Goal: Transaction & Acquisition: Download file/media

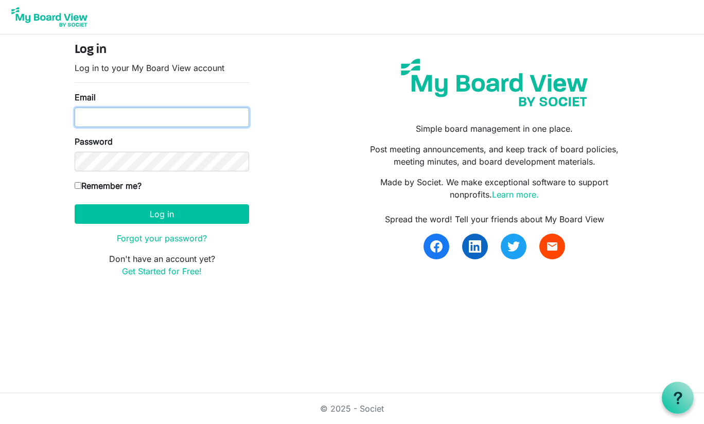
click at [131, 112] on input "Email" at bounding box center [162, 117] width 174 height 20
type input "[EMAIL_ADDRESS][DOMAIN_NAME]"
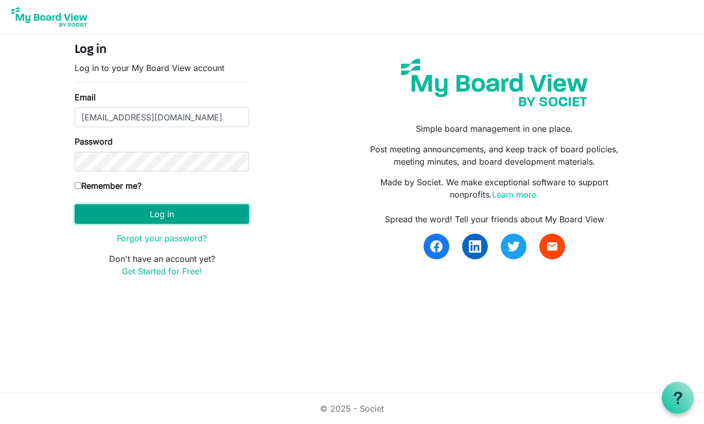
click at [152, 212] on button "Log in" at bounding box center [162, 214] width 174 height 20
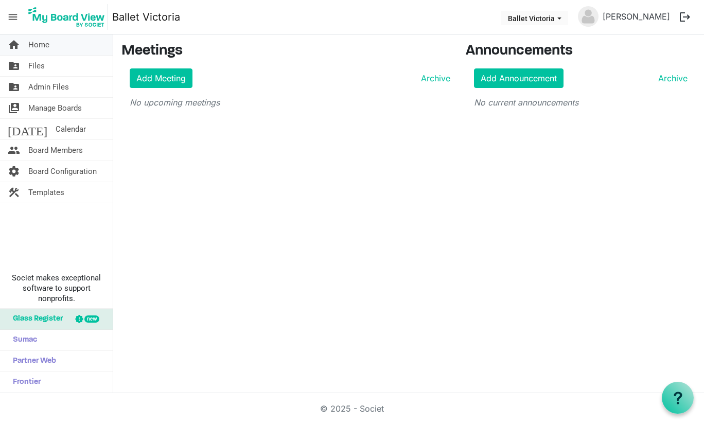
click at [38, 45] on span "Home" at bounding box center [38, 44] width 21 height 21
click at [37, 68] on span "Files" at bounding box center [36, 66] width 16 height 21
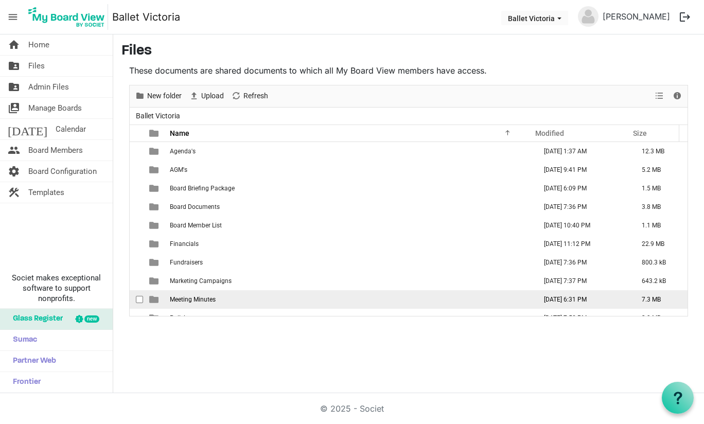
click at [204, 297] on span "Meeting Minutes" at bounding box center [193, 299] width 46 height 7
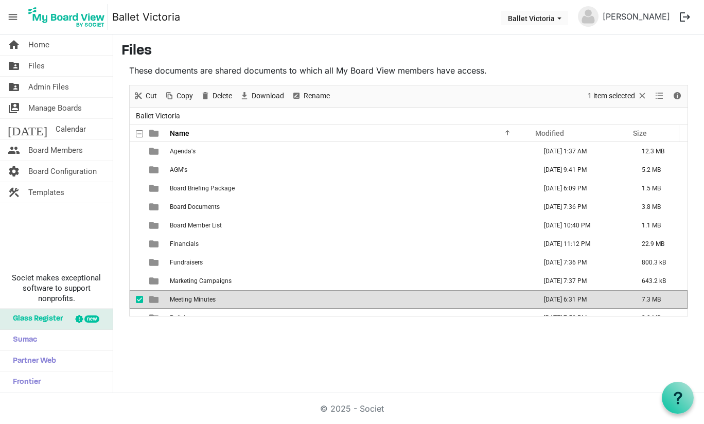
click at [204, 297] on span "Meeting Minutes" at bounding box center [193, 299] width 46 height 7
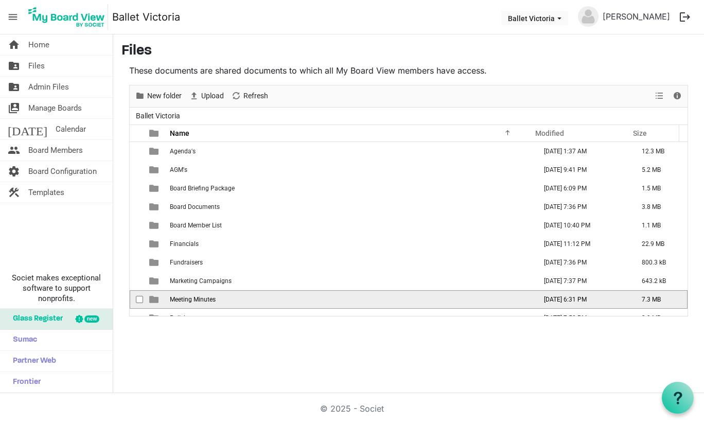
click at [204, 297] on span "Meeting Minutes" at bounding box center [193, 299] width 46 height 7
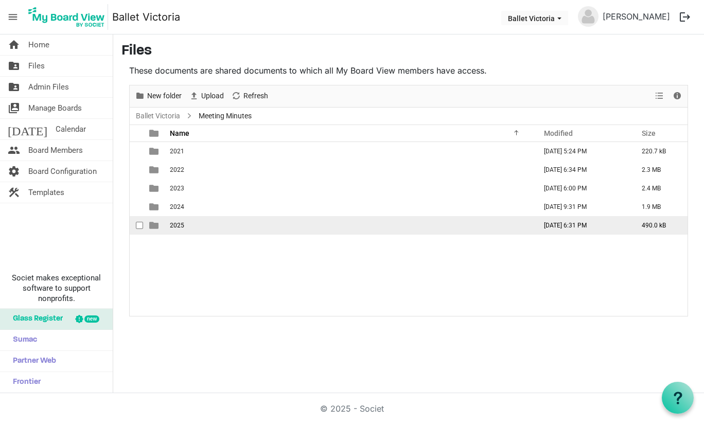
click at [173, 223] on span "2025" at bounding box center [177, 225] width 14 height 7
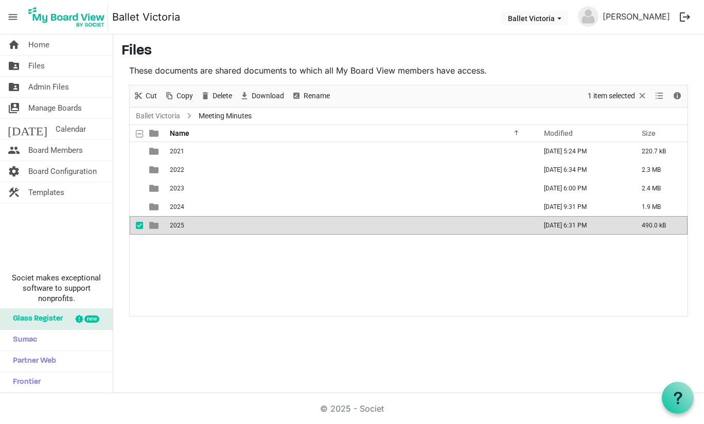
click at [173, 223] on span "2025" at bounding box center [177, 225] width 14 height 7
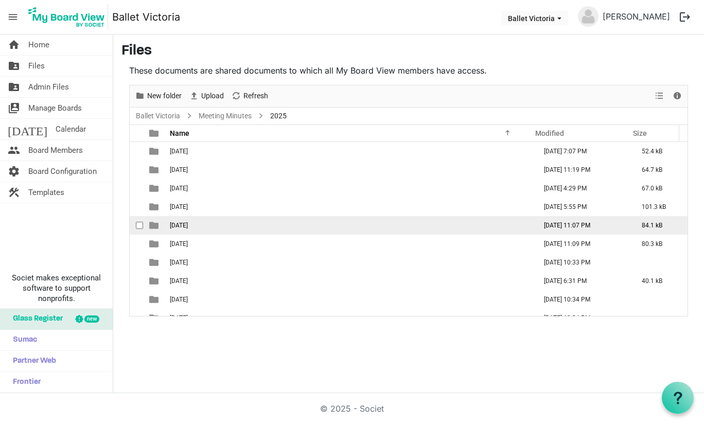
click at [183, 230] on td "05 May" at bounding box center [350, 225] width 366 height 19
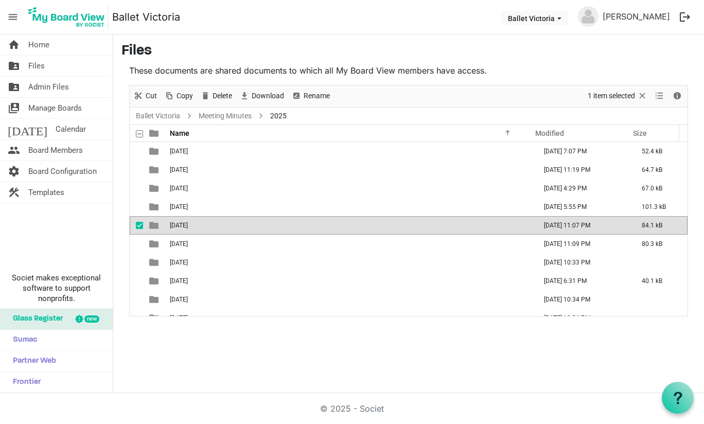
click at [183, 230] on td "05 May" at bounding box center [350, 225] width 366 height 19
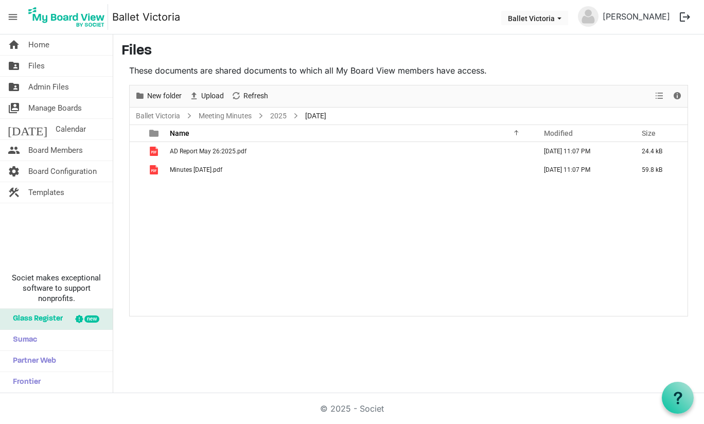
click at [183, 230] on div "AD Report May 26:2025.pdf June 25, 2025 11:07 PM 24.4 kB Minutes May 26, 2025.p…" at bounding box center [408, 229] width 557 height 174
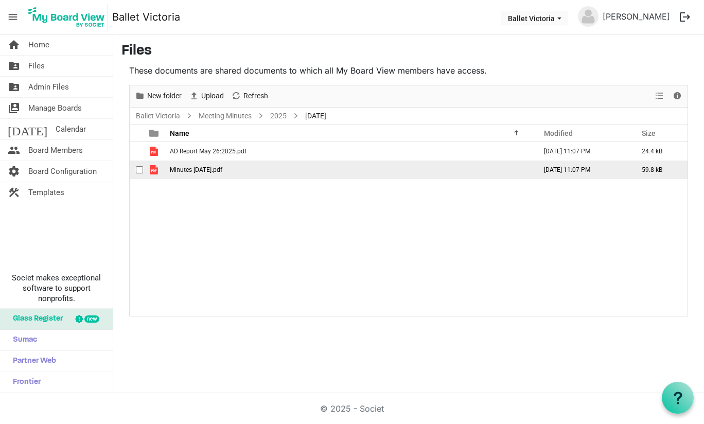
click at [193, 170] on span "Minutes May 26, 2025.pdf" at bounding box center [196, 169] width 52 height 7
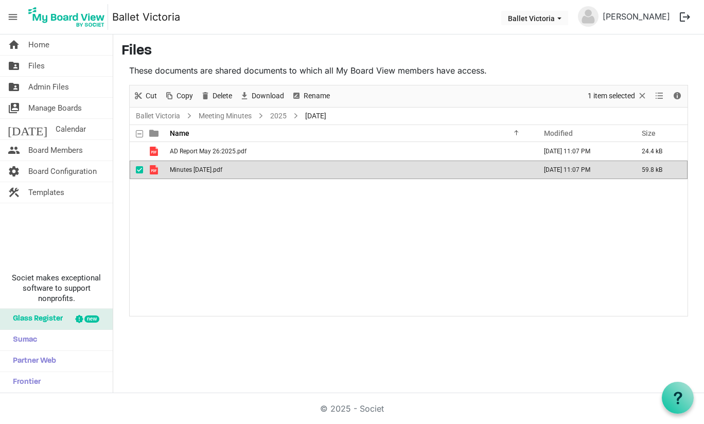
click at [193, 170] on span "Minutes May 26, 2025.pdf" at bounding box center [196, 169] width 52 height 7
click at [282, 116] on link "2025" at bounding box center [278, 116] width 21 height 13
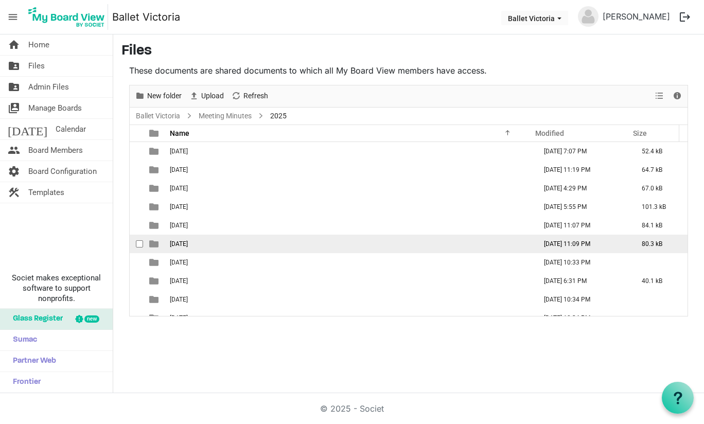
click at [179, 244] on span "06 June" at bounding box center [179, 243] width 18 height 7
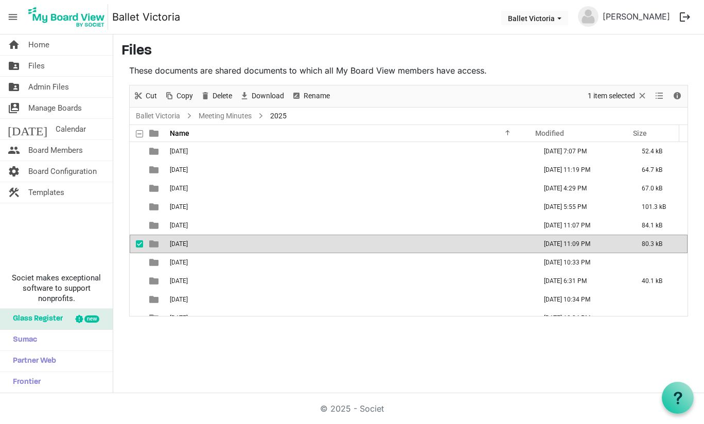
click at [179, 244] on span "06 June" at bounding box center [179, 243] width 18 height 7
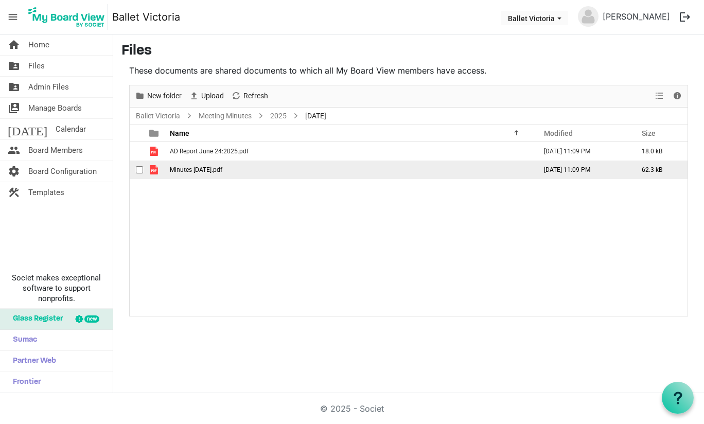
click at [200, 165] on td "Minutes June 24 2025.pdf" at bounding box center [350, 169] width 366 height 19
